Goal: Complete application form

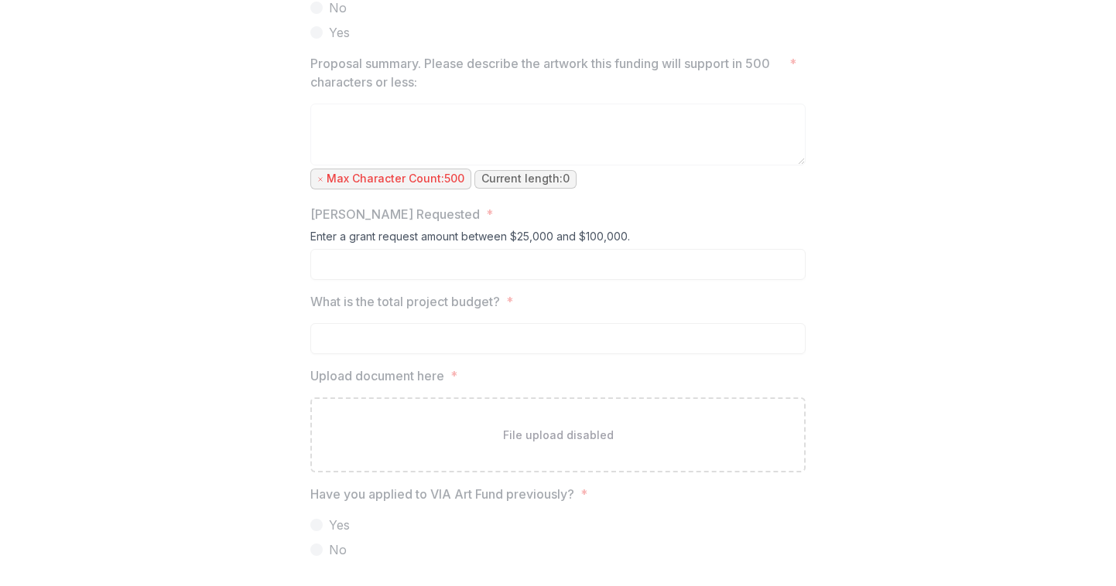
scroll to position [1343, 0]
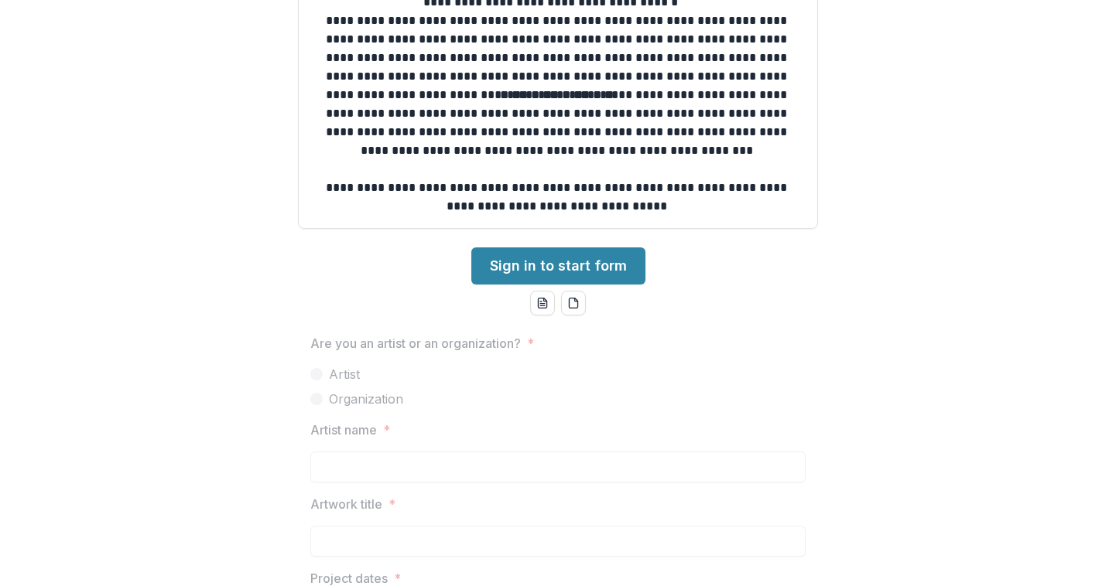
scroll to position [642, 0]
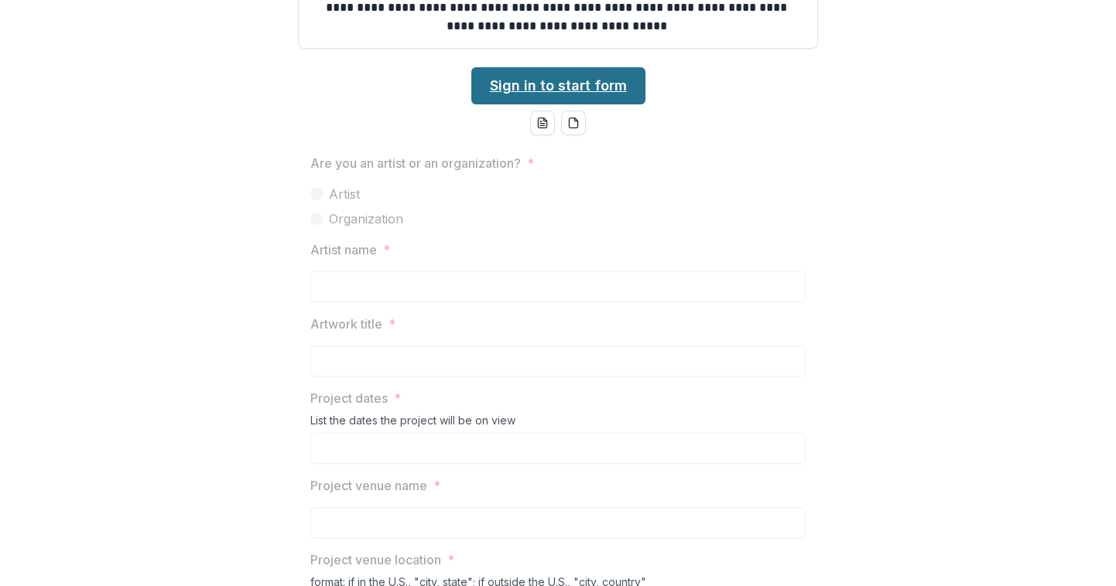
click at [591, 71] on link "Sign in to start form" at bounding box center [558, 85] width 174 height 37
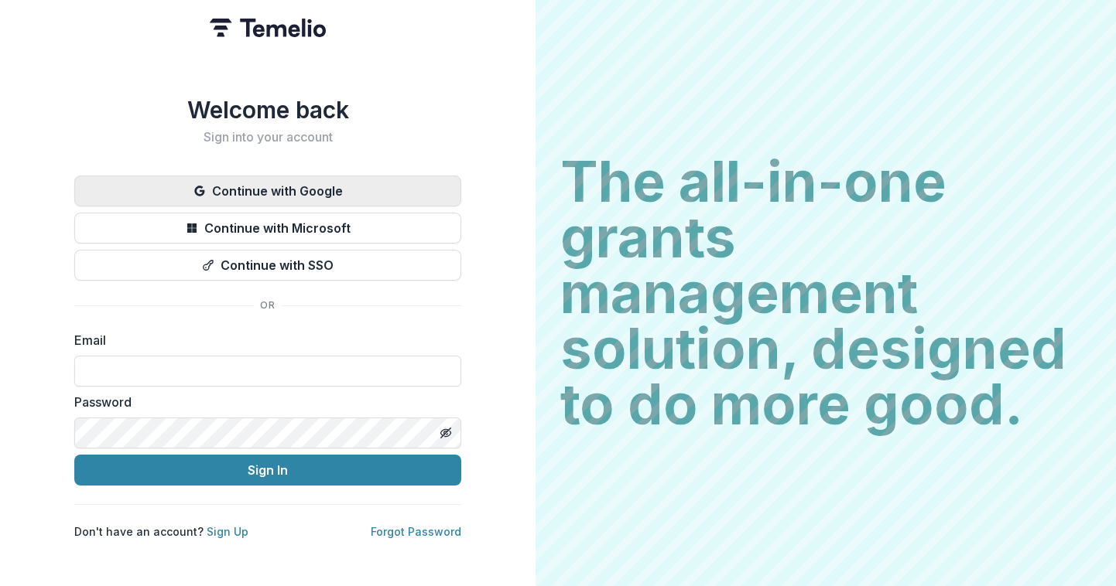
click at [334, 190] on button "Continue with Google" at bounding box center [267, 191] width 387 height 31
